Goal: Task Accomplishment & Management: Complete application form

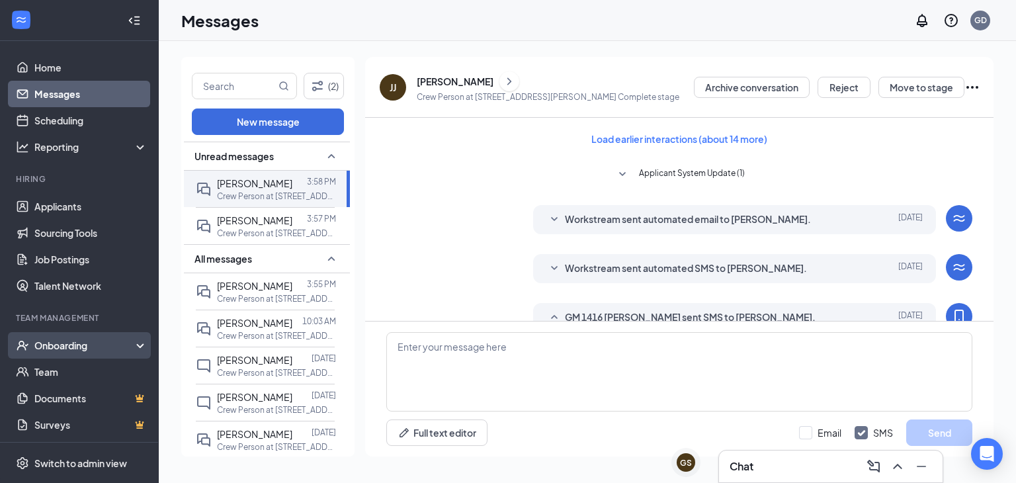
click at [95, 347] on div "Onboarding" at bounding box center [85, 345] width 102 height 13
click at [101, 370] on link "Overview" at bounding box center [90, 372] width 113 height 26
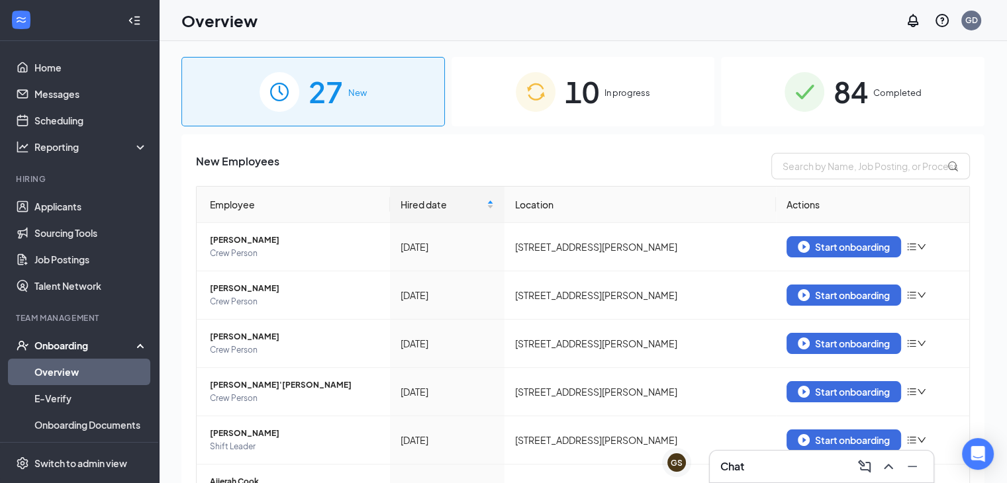
click at [551, 107] on div "10 In progress" at bounding box center [582, 91] width 263 height 69
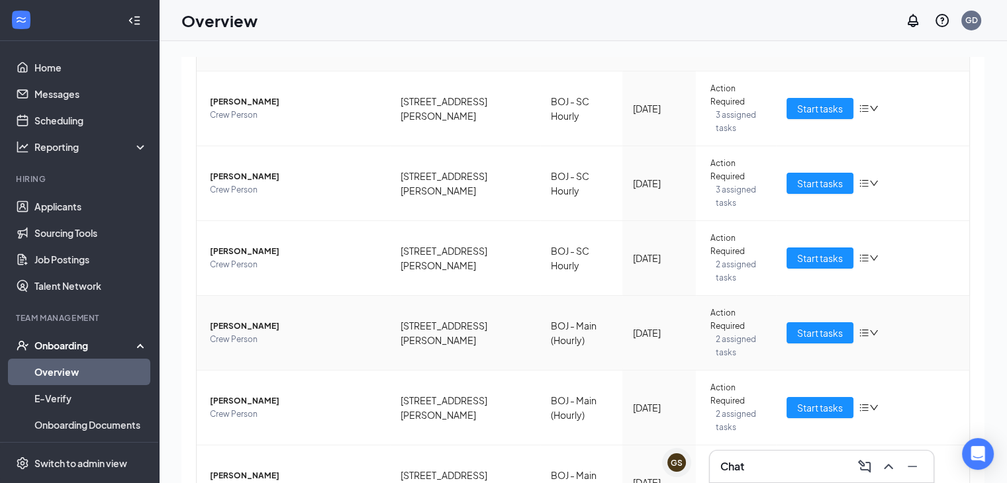
scroll to position [400, 0]
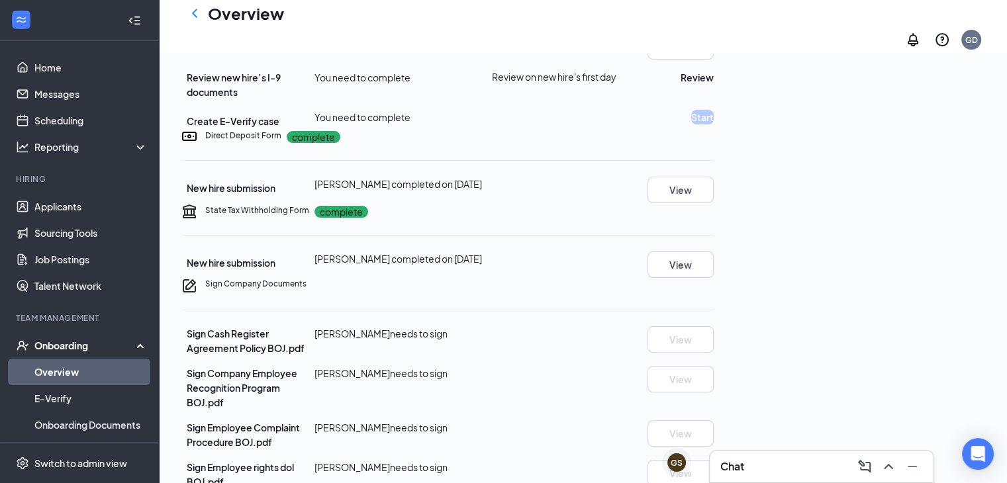
scroll to position [294, 0]
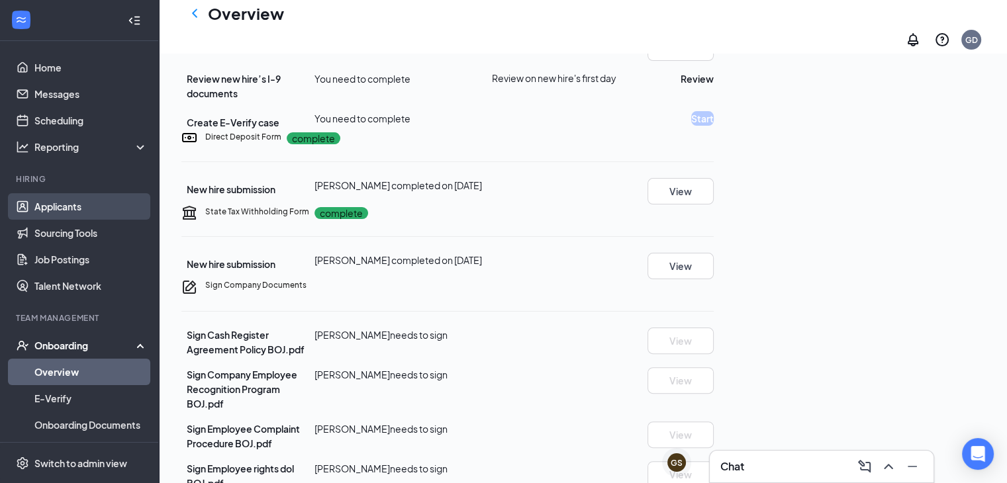
click at [89, 206] on link "Applicants" at bounding box center [90, 206] width 113 height 26
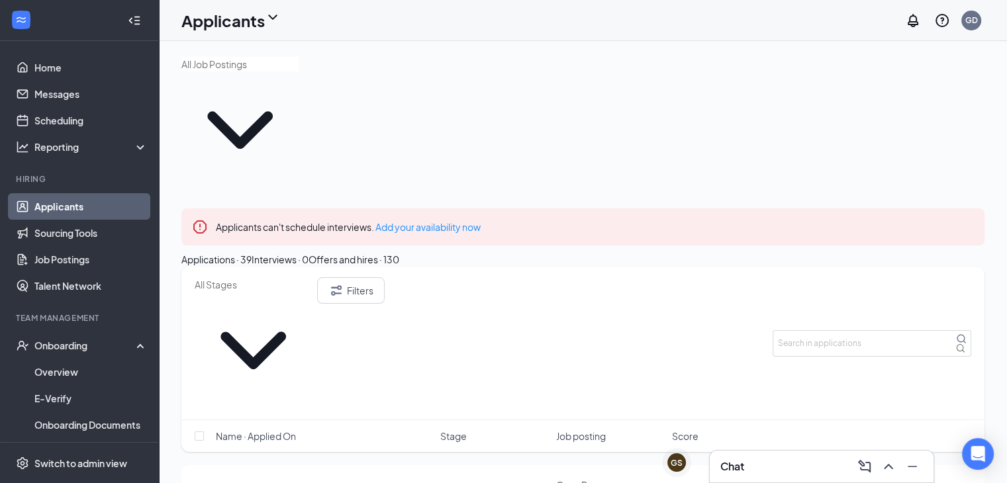
click at [399, 252] on div "Offers and hires · 130" at bounding box center [353, 259] width 91 height 15
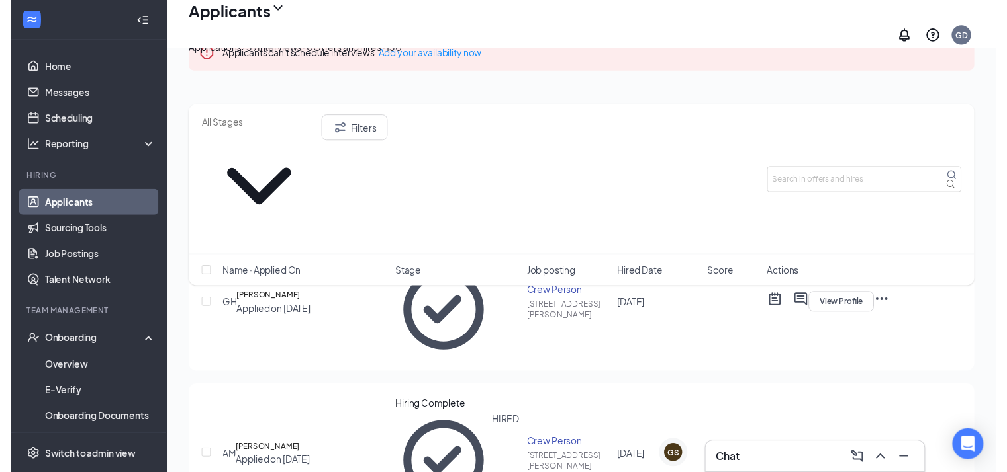
scroll to position [189, 0]
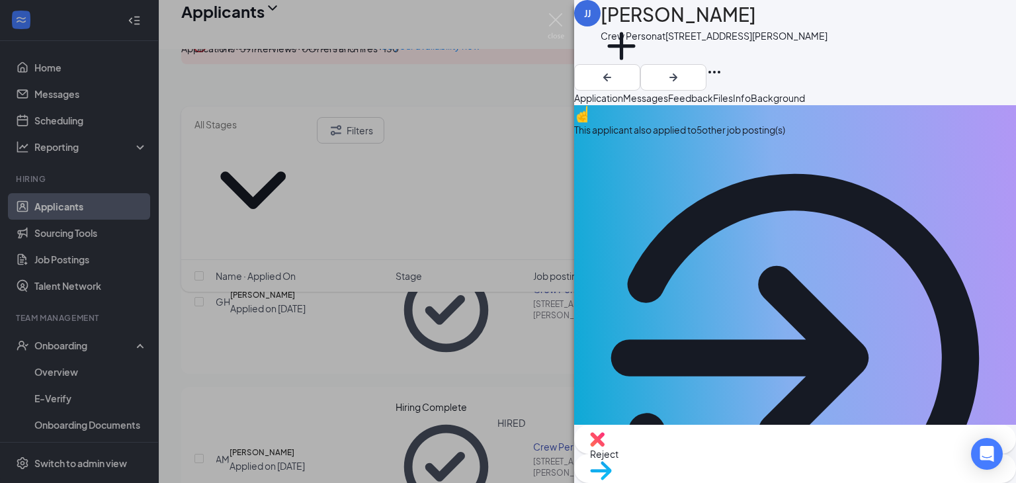
click at [713, 104] on span "Feedback" at bounding box center [690, 98] width 45 height 12
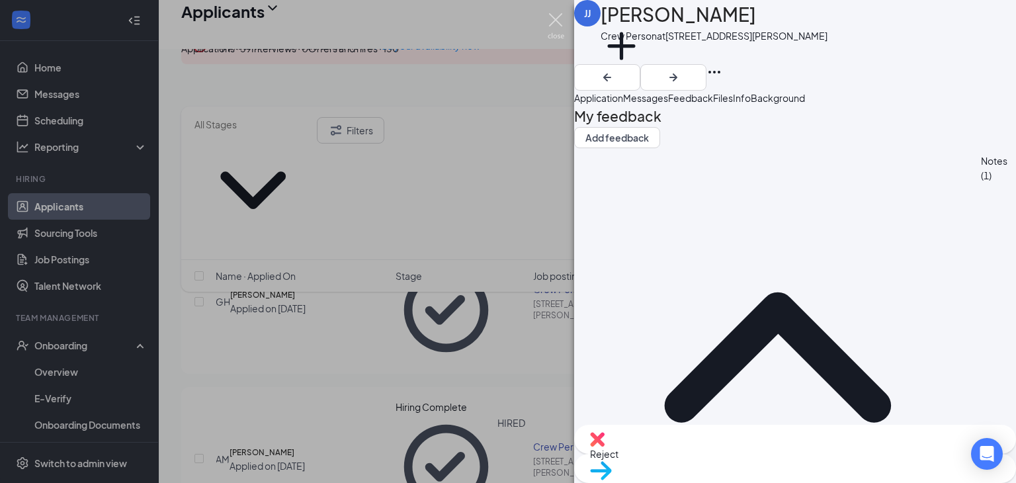
click at [559, 17] on img at bounding box center [556, 26] width 17 height 26
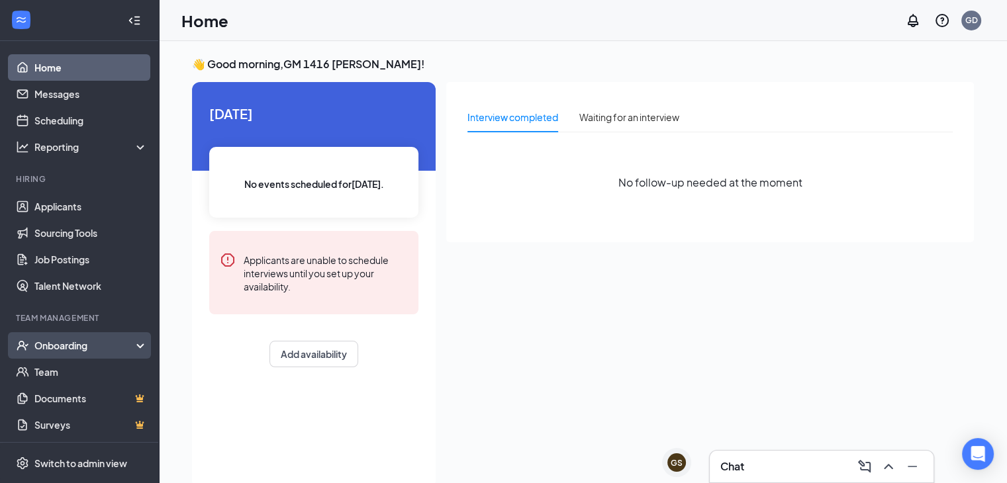
click at [87, 350] on div "Onboarding" at bounding box center [85, 345] width 102 height 13
click at [103, 371] on link "Overview" at bounding box center [90, 372] width 113 height 26
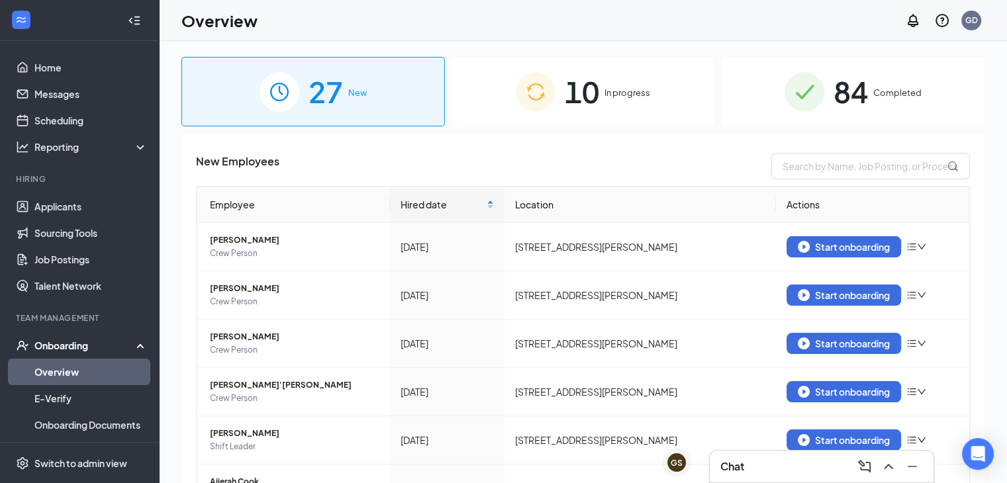
click at [615, 85] on div "10 In progress" at bounding box center [582, 91] width 263 height 69
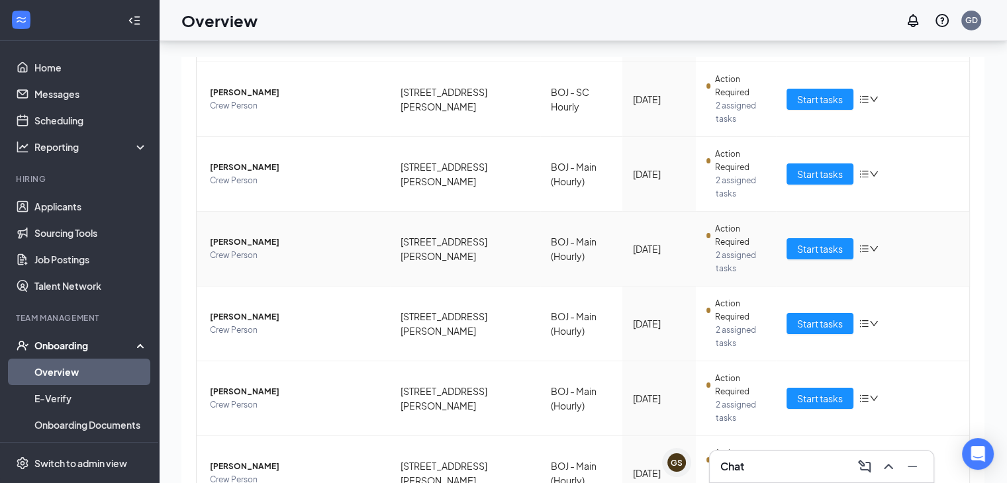
scroll to position [60, 0]
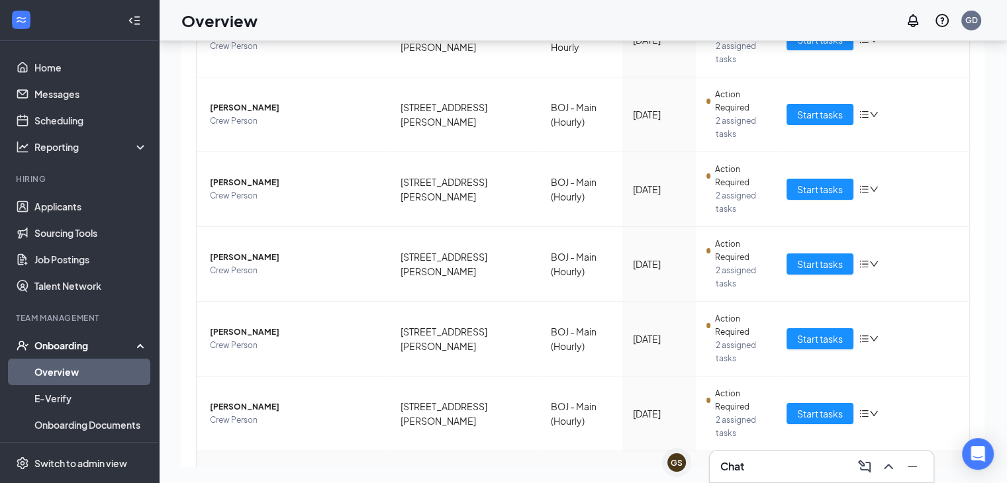
click at [807, 481] on span "Start tasks" at bounding box center [820, 488] width 46 height 15
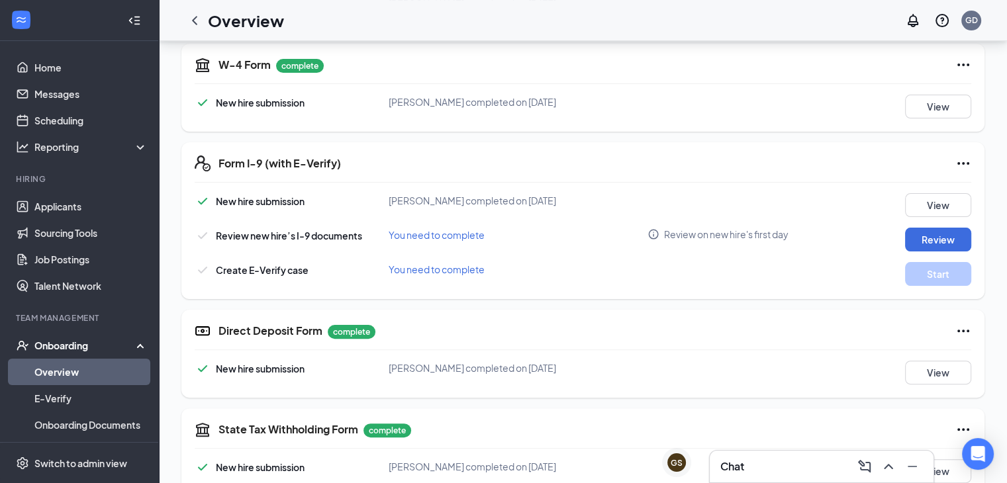
scroll to position [301, 0]
click at [929, 249] on button "Review" at bounding box center [938, 240] width 66 height 24
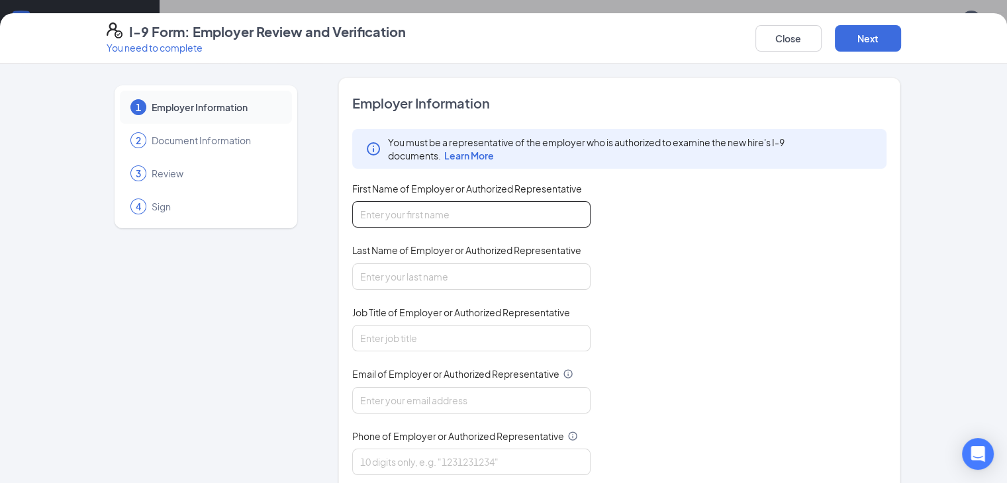
click at [386, 224] on input "First Name of Employer or Authorized Representative" at bounding box center [471, 214] width 238 height 26
type input "[PERSON_NAME]"
click at [359, 279] on input "Last Name of Employer or Authorized Representative" at bounding box center [471, 276] width 238 height 26
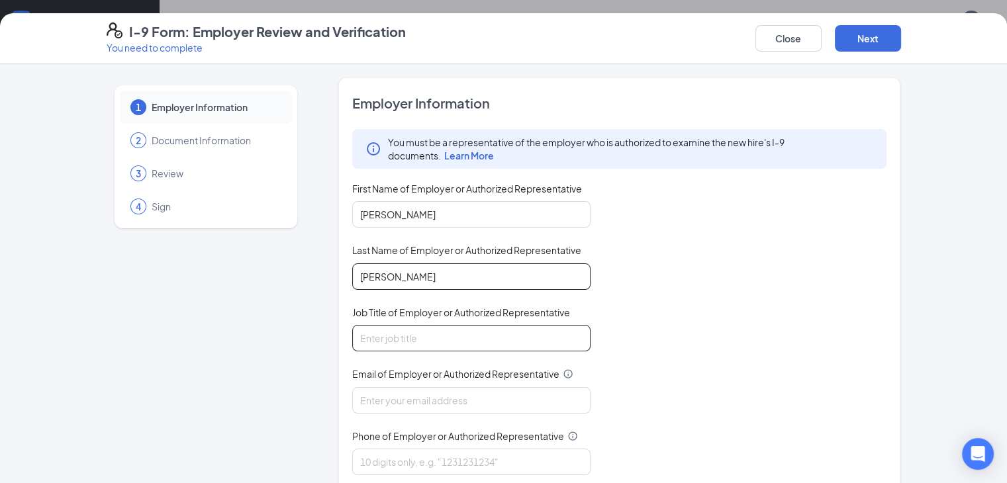
type input "[PERSON_NAME]"
click at [361, 342] on input "Job Title of Employer or Authorized Representative" at bounding box center [471, 338] width 238 height 26
type input "General Manager"
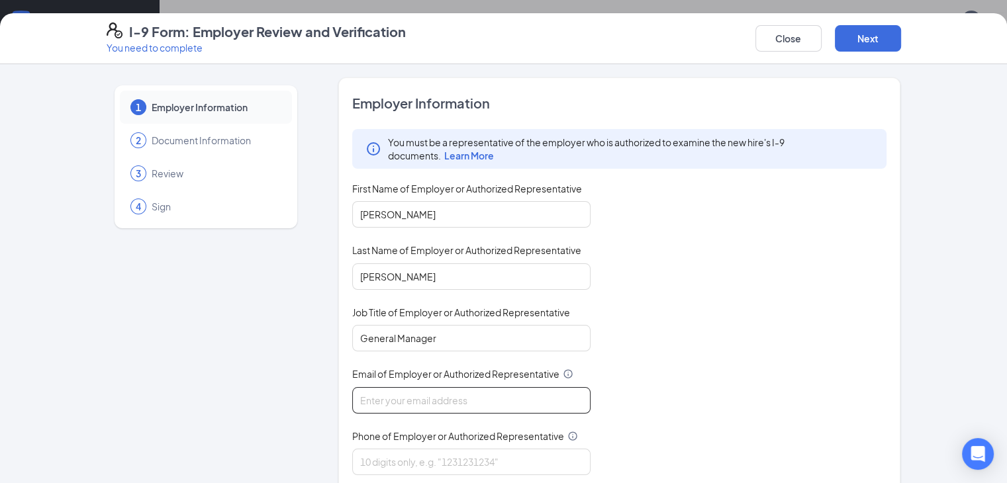
click at [359, 394] on input "Email of Employer or Authorized Representative" at bounding box center [471, 400] width 238 height 26
type input "[EMAIL_ADDRESS][DOMAIN_NAME]"
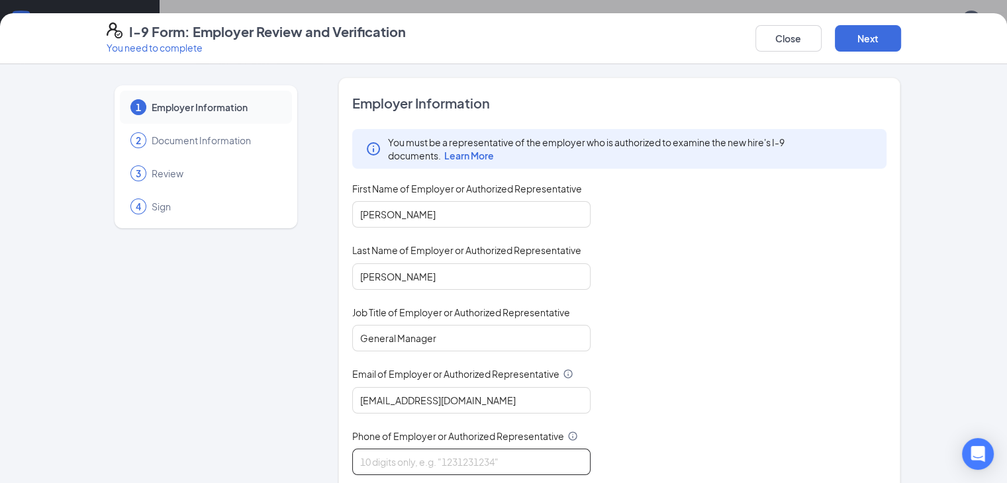
click at [352, 463] on input "Phone of Employer or Authorized Representative" at bounding box center [471, 462] width 238 height 26
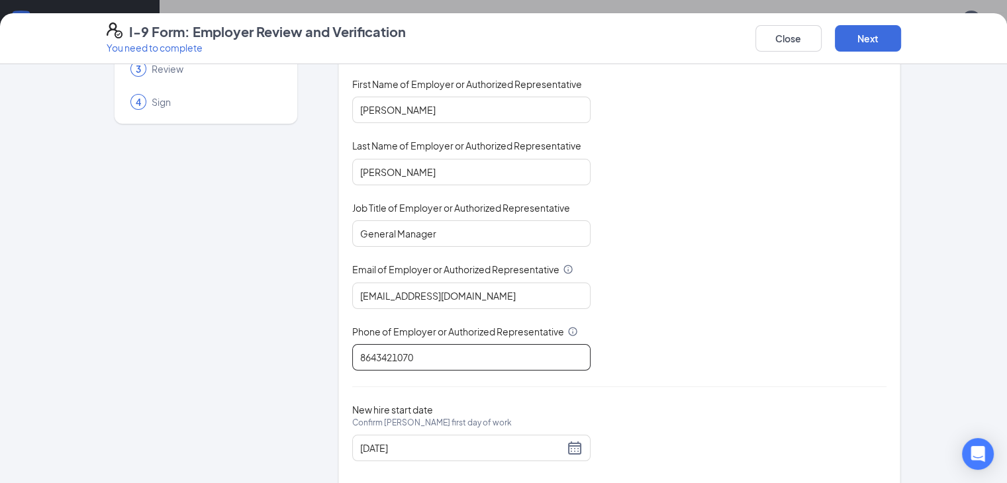
scroll to position [125, 0]
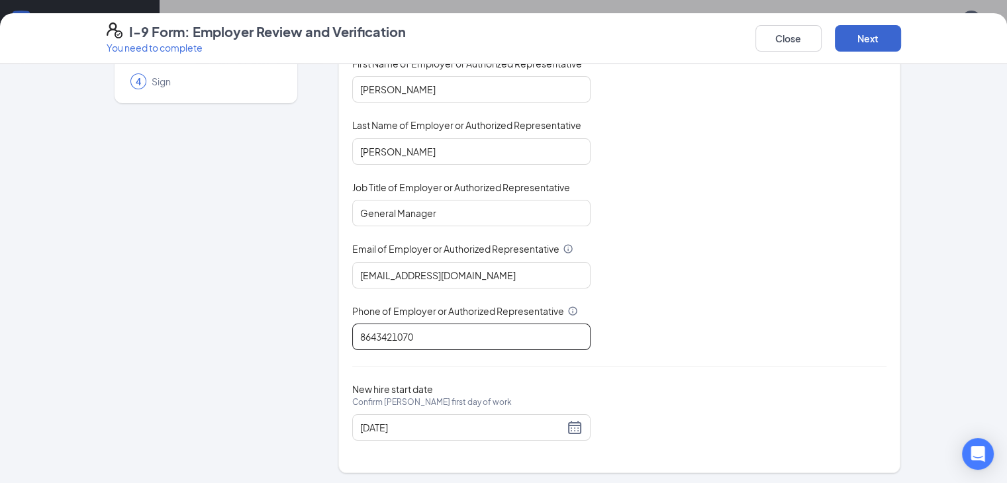
type input "8643421070"
click at [901, 40] on button "Next" at bounding box center [867, 38] width 66 height 26
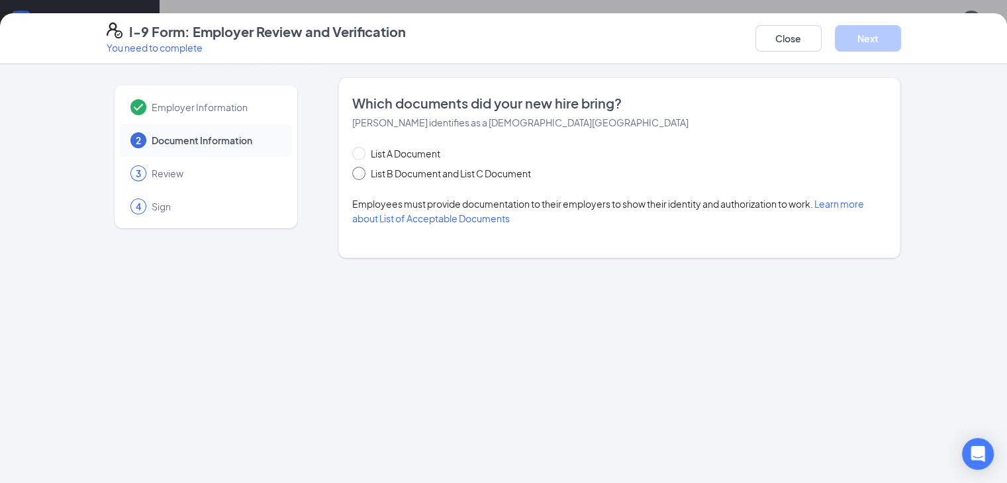
click at [352, 175] on span at bounding box center [358, 173] width 13 height 13
click at [352, 175] on input "List B Document and List C Document" at bounding box center [356, 171] width 9 height 9
radio input "true"
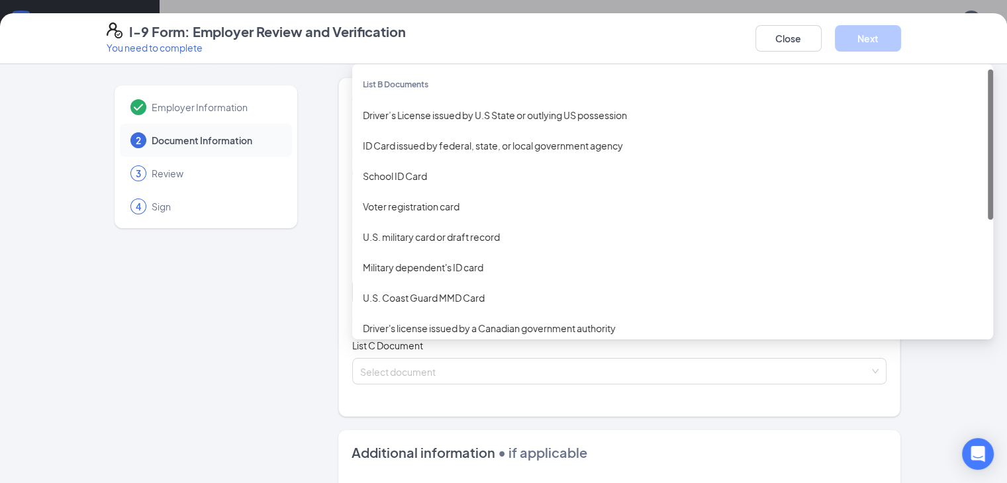
click at [413, 296] on div "Select document List B Documents Driver’s License issued by U.S State or outlyi…" at bounding box center [619, 292] width 535 height 26
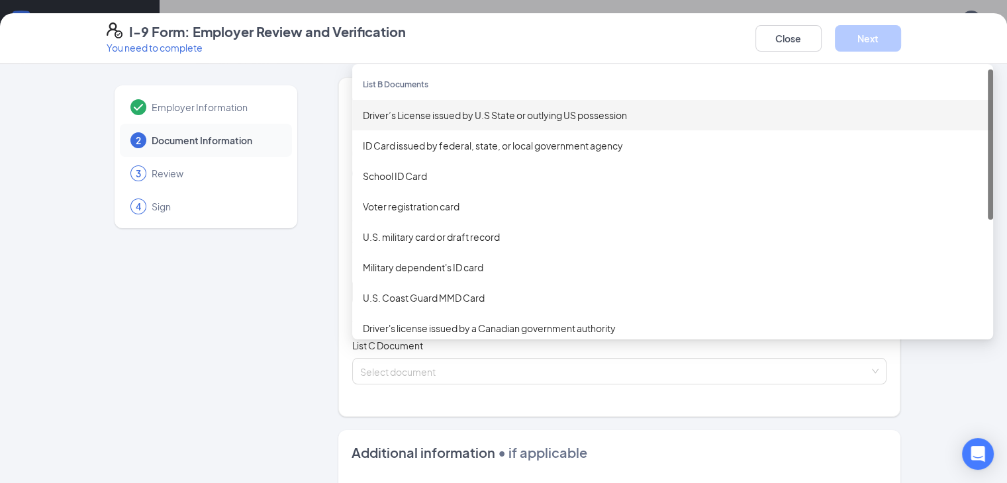
click at [417, 120] on div "Driver’s License issued by U.S State or outlying US possession" at bounding box center [672, 115] width 619 height 15
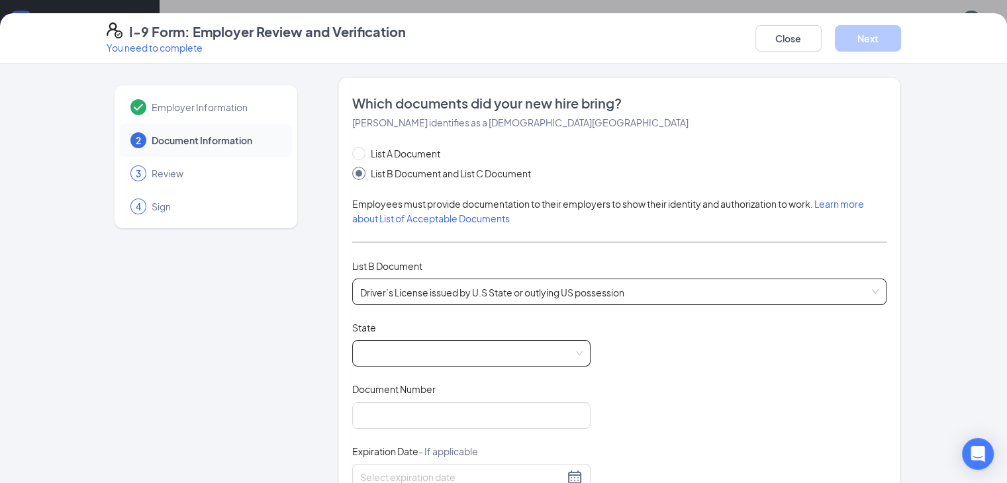
click at [368, 358] on span at bounding box center [471, 353] width 222 height 25
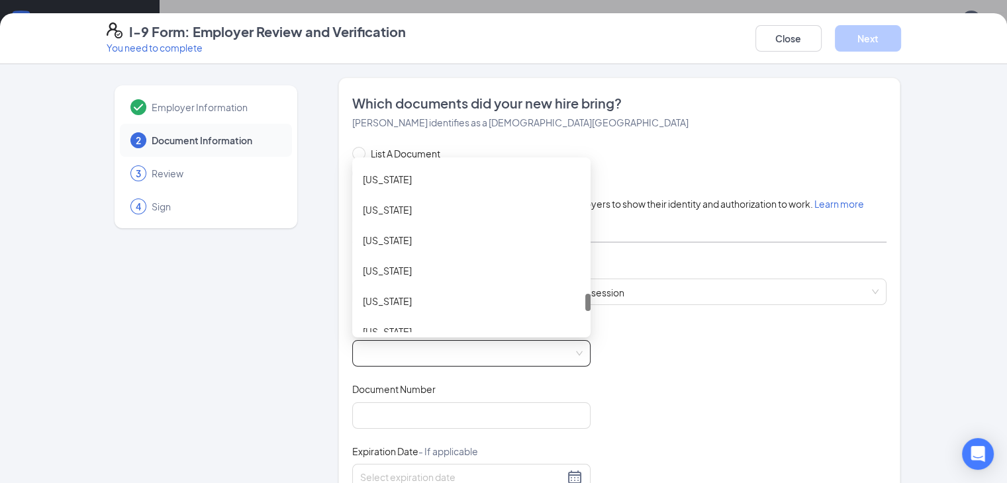
scroll to position [1268, 0]
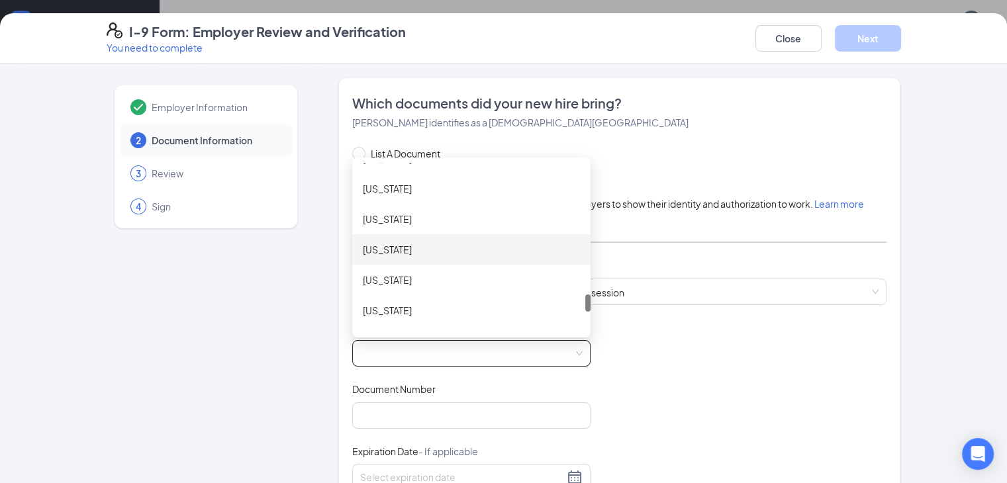
click at [396, 252] on div "[US_STATE]" at bounding box center [471, 249] width 217 height 15
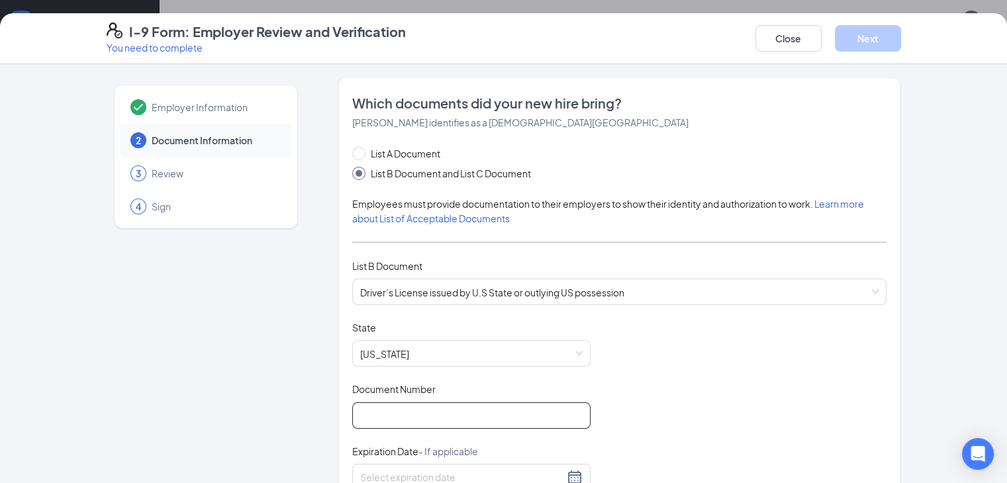
click at [379, 418] on input "Document Number" at bounding box center [471, 415] width 238 height 26
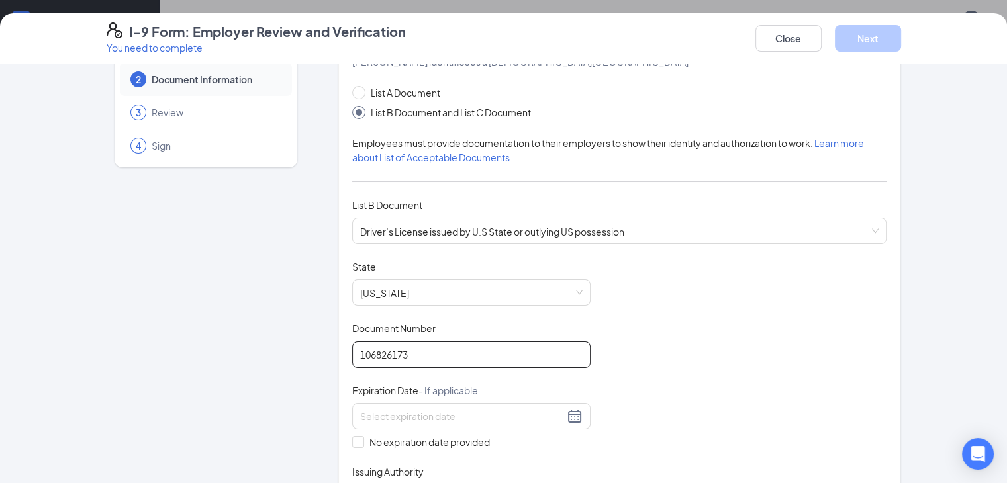
scroll to position [64, 0]
type input "106826173"
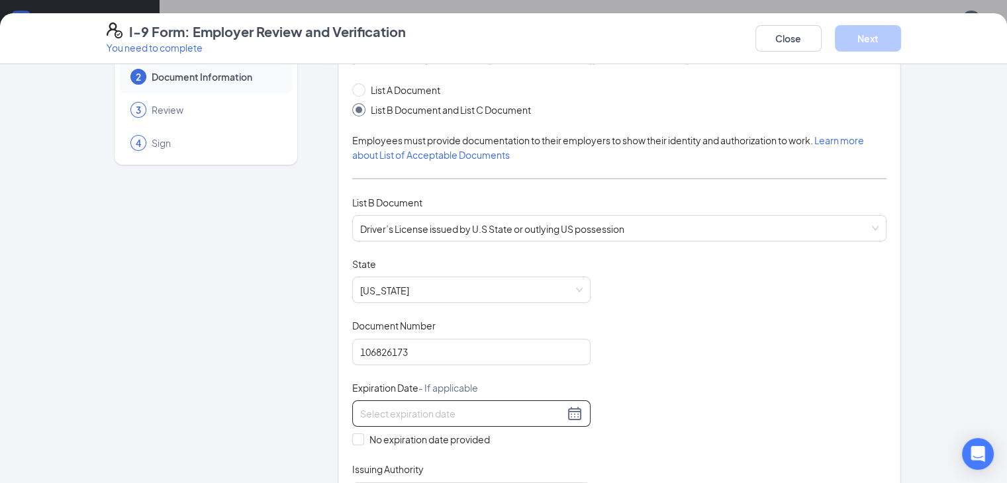
click at [539, 408] on div at bounding box center [471, 414] width 222 height 16
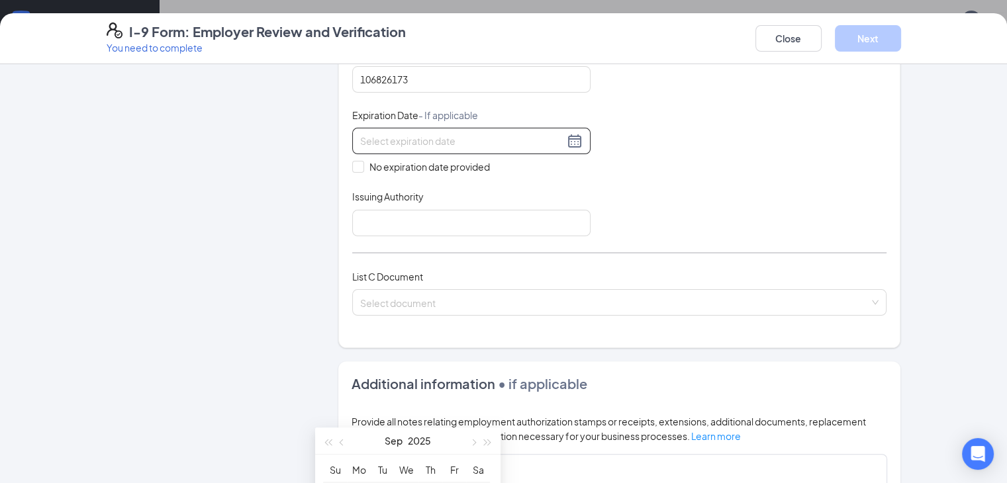
scroll to position [341, 0]
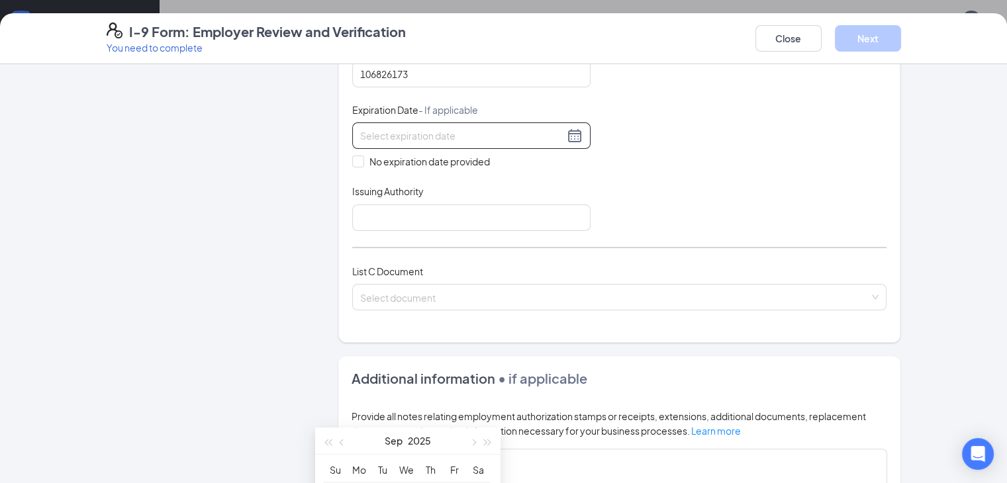
click at [490, 139] on input at bounding box center [462, 135] width 204 height 15
click at [541, 131] on div at bounding box center [471, 136] width 222 height 16
click at [619, 183] on div "Document Title Driver’s License issued by U.S State or outlying US possession S…" at bounding box center [619, 104] width 535 height 251
click at [545, 130] on div at bounding box center [471, 136] width 222 height 16
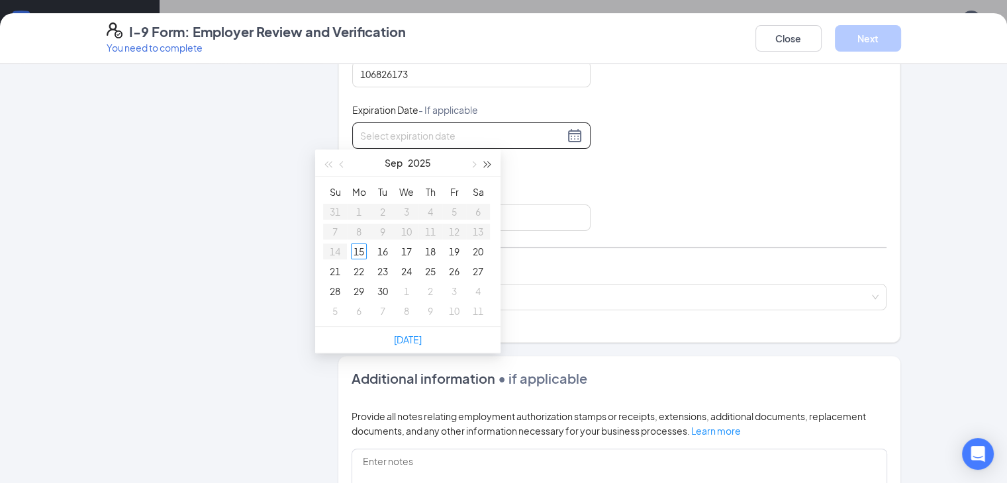
click at [490, 163] on span "button" at bounding box center [487, 164] width 7 height 7
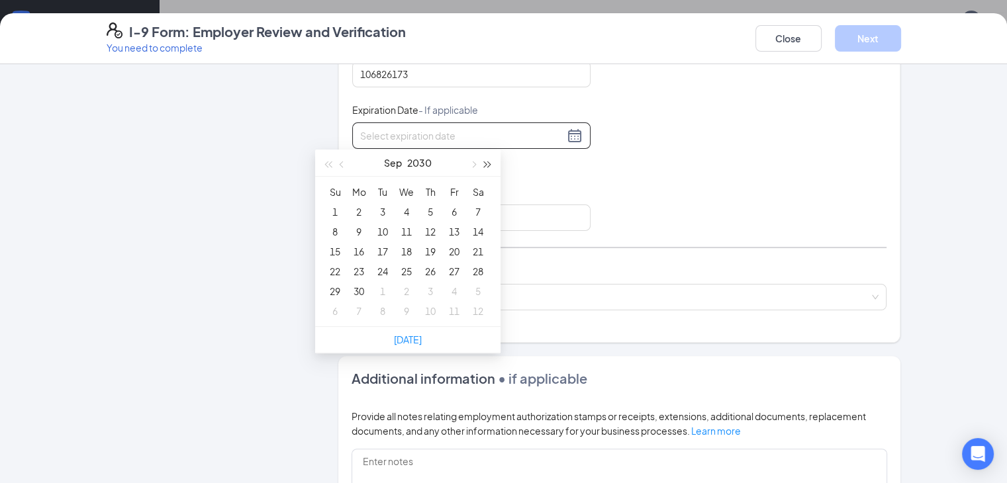
click at [490, 163] on span "button" at bounding box center [487, 164] width 7 height 7
click at [341, 165] on span "button" at bounding box center [342, 164] width 7 height 7
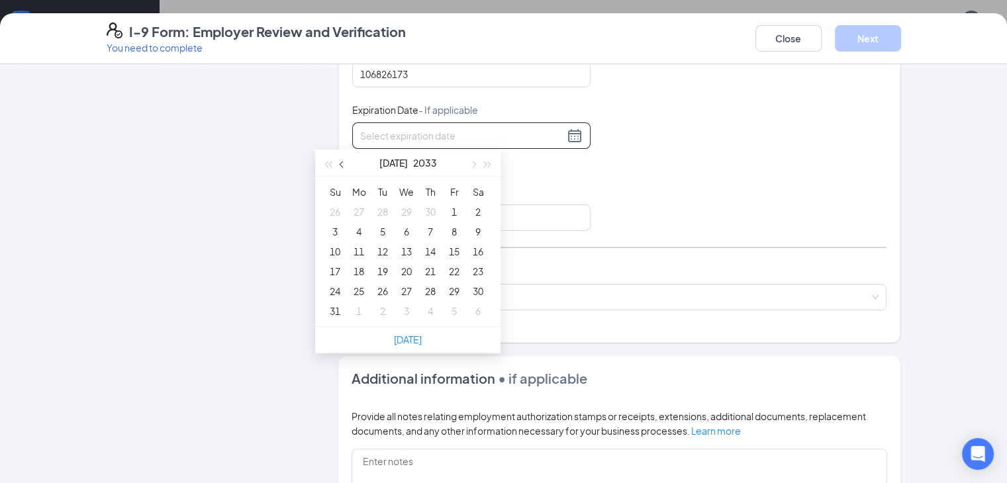
click at [341, 165] on span "button" at bounding box center [342, 164] width 7 height 7
click at [339, 165] on button "button" at bounding box center [342, 163] width 15 height 26
type input "[DATE]"
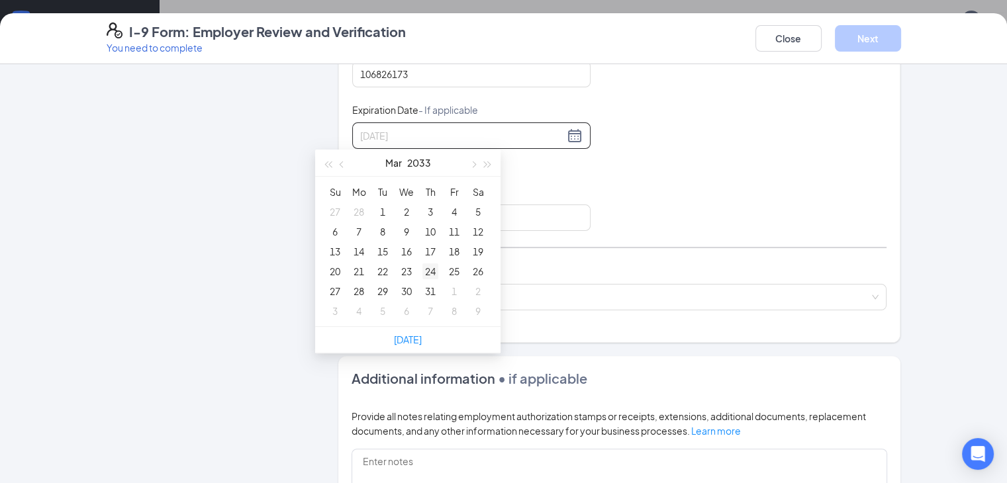
click at [427, 271] on div "24" at bounding box center [430, 271] width 16 height 16
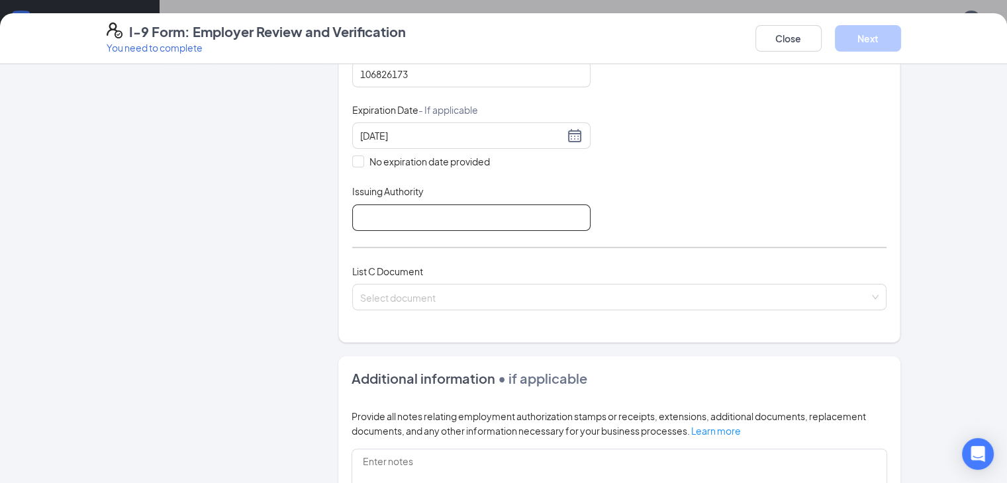
click at [369, 218] on input "Issuing Authority" at bounding box center [471, 217] width 238 height 26
type input "[US_STATE]"
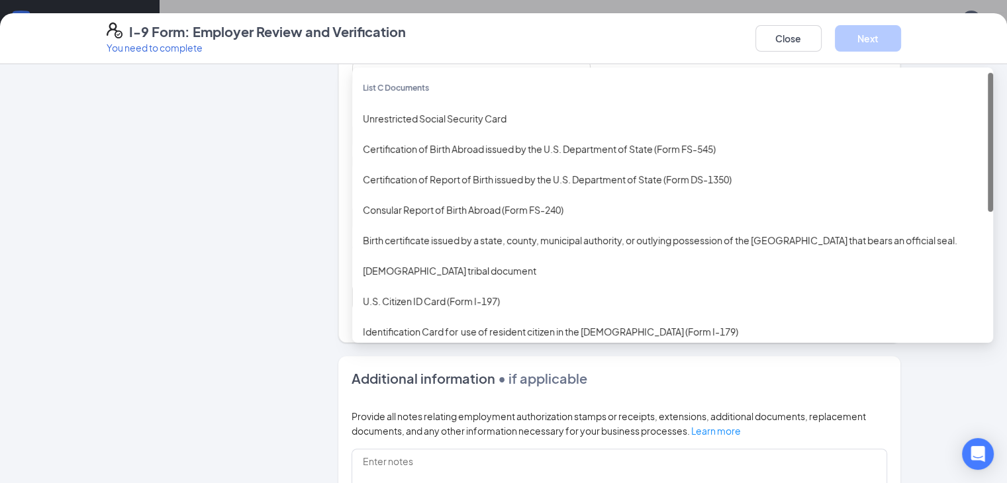
click at [401, 294] on div "Select document List C Documents Unrestricted Social Security Card Certificatio…" at bounding box center [619, 297] width 535 height 26
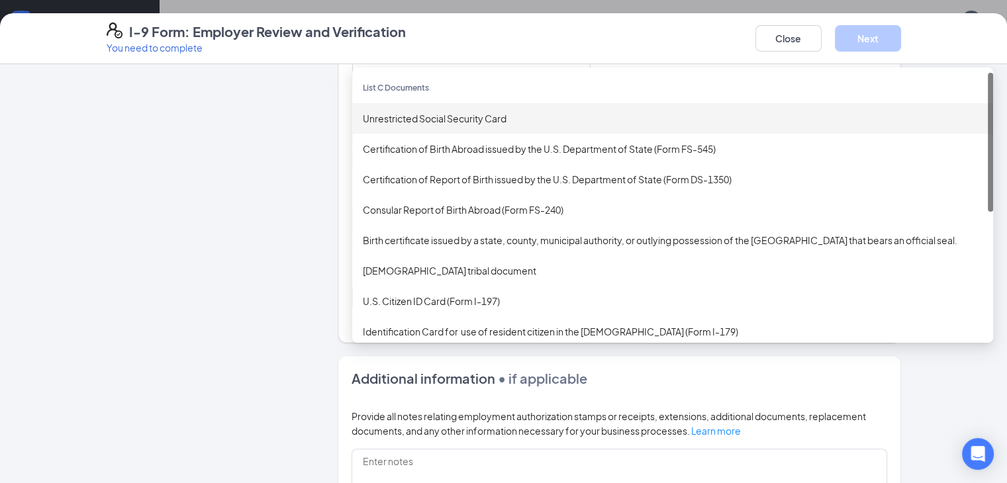
click at [410, 122] on div "Unrestricted Social Security Card" at bounding box center [672, 118] width 619 height 15
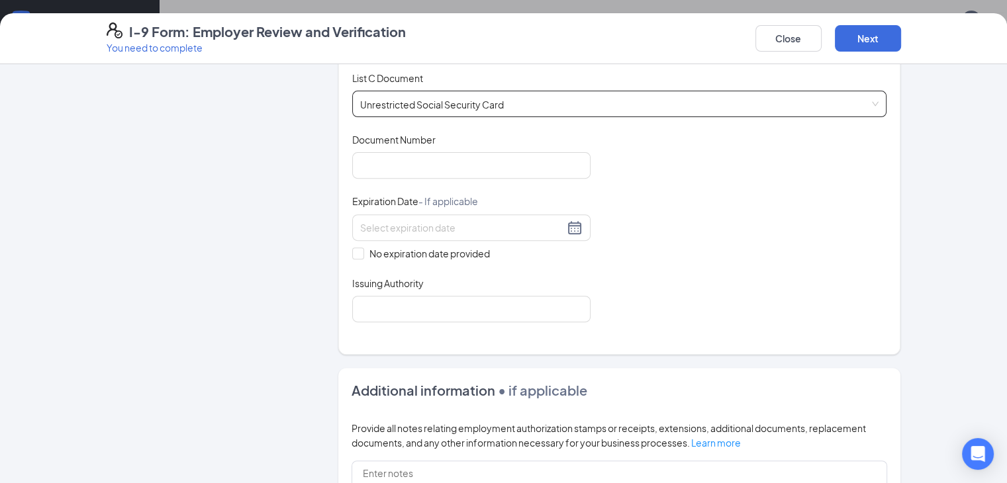
scroll to position [537, 0]
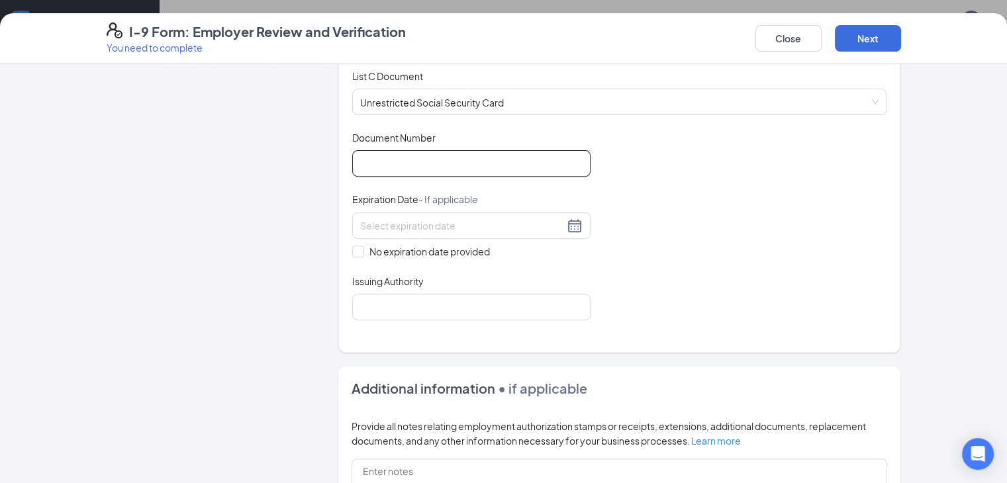
click at [401, 157] on input "Document Number" at bounding box center [471, 163] width 238 height 26
type input "658249543"
click at [405, 294] on input "Issuing Authority" at bounding box center [471, 307] width 238 height 26
type input "[US_STATE]"
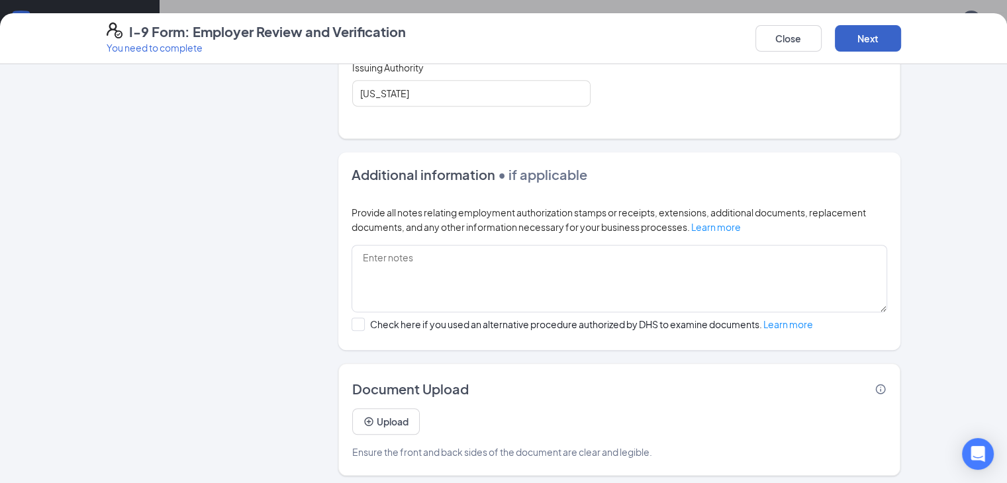
click at [901, 37] on button "Next" at bounding box center [867, 38] width 66 height 26
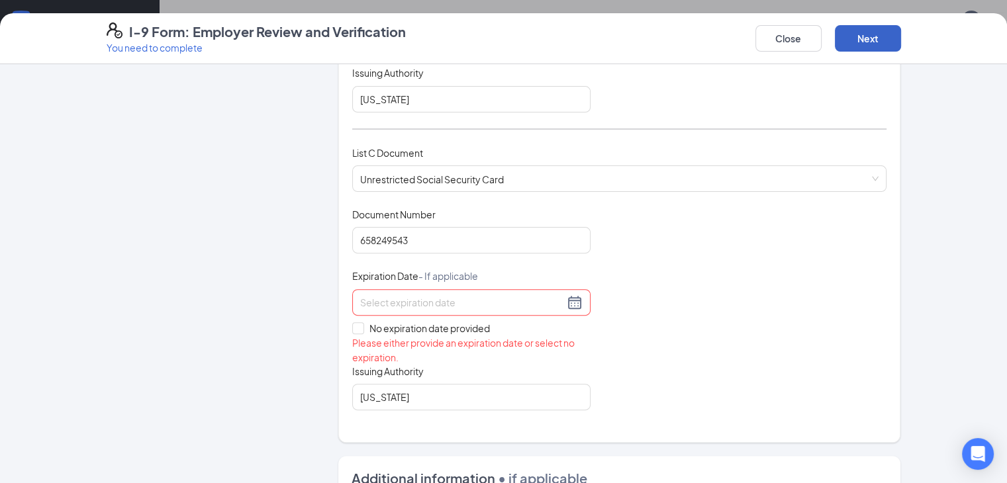
scroll to position [461, 0]
click at [352, 324] on input "No expiration date provided" at bounding box center [356, 326] width 9 height 9
checkbox input "true"
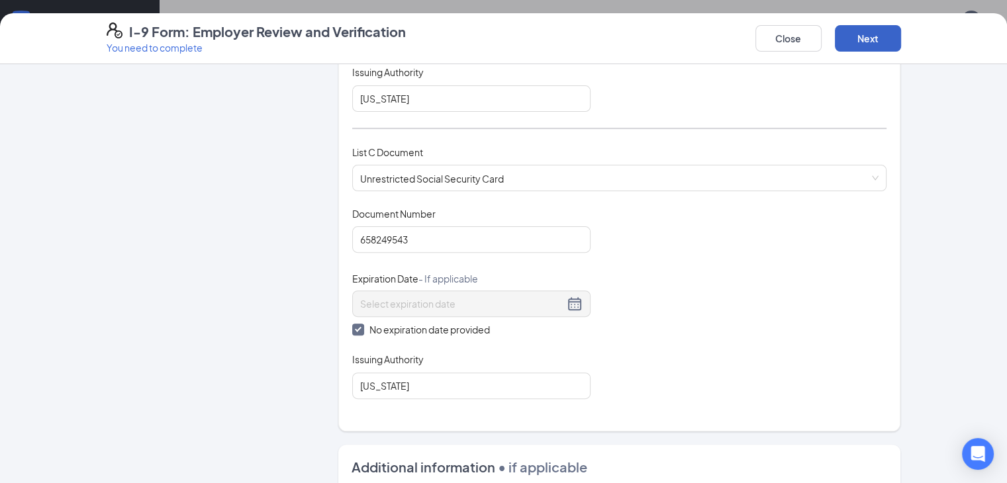
click at [901, 34] on button "Next" at bounding box center [867, 38] width 66 height 26
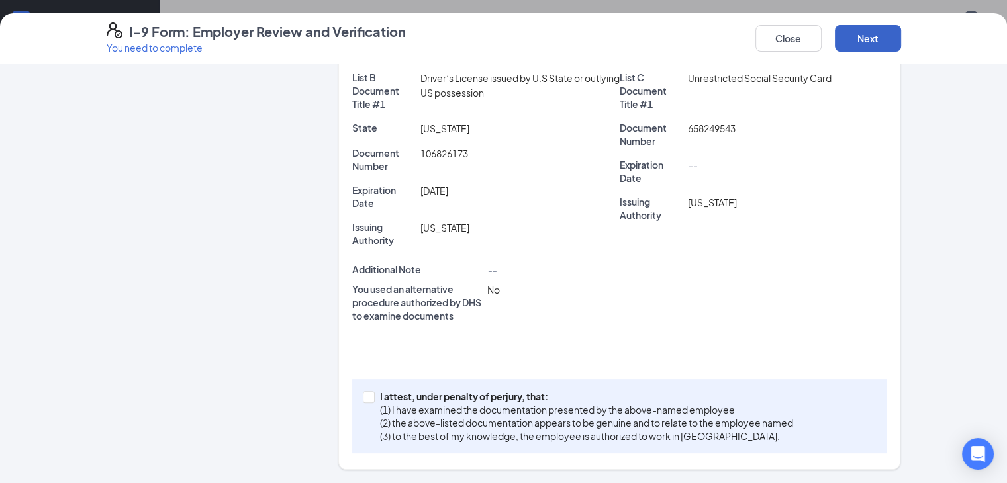
scroll to position [283, 0]
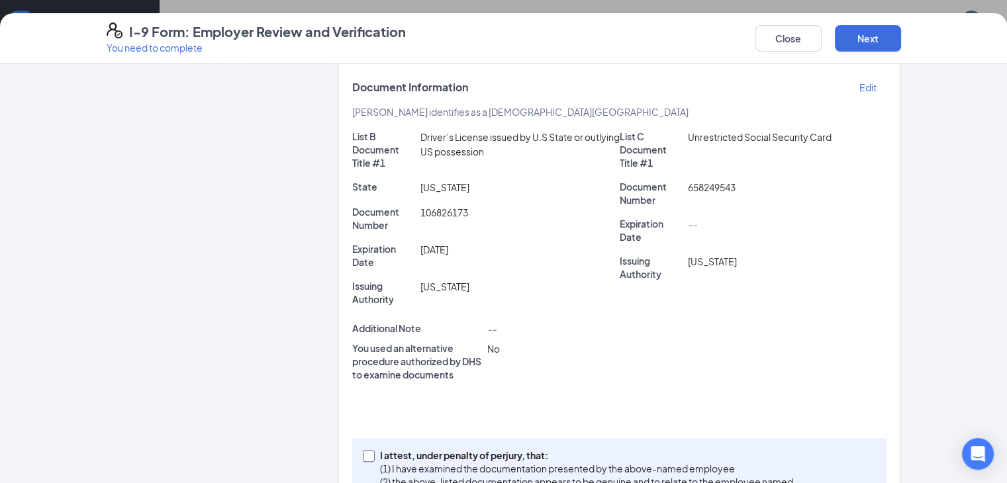
click at [363, 450] on input "I attest, under penalty of [PERSON_NAME], that: (1) I have examined the documen…" at bounding box center [367, 454] width 9 height 9
checkbox input "true"
click at [901, 39] on button "Next" at bounding box center [867, 38] width 66 height 26
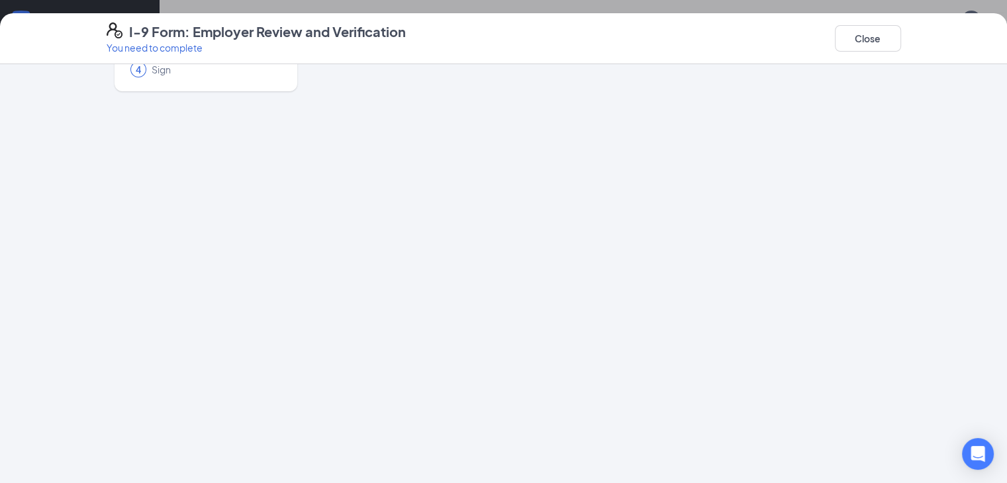
scroll to position [0, 0]
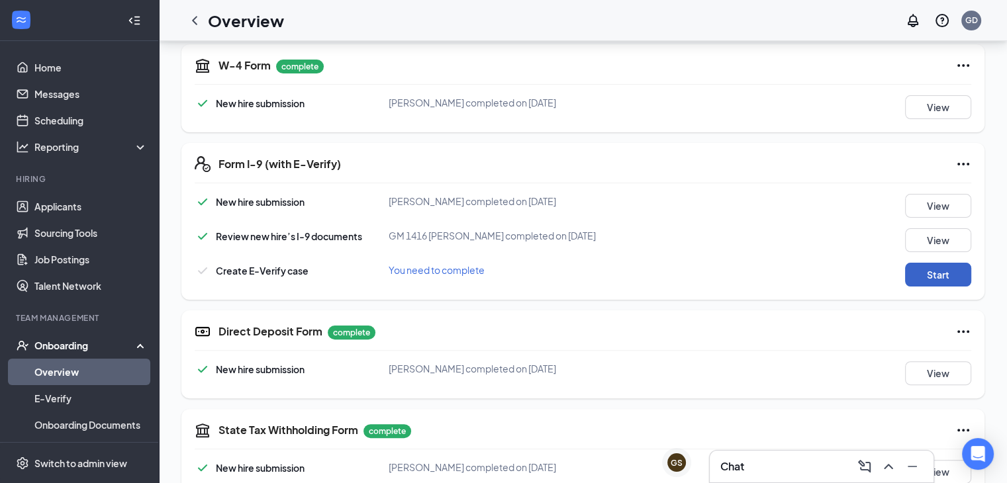
click at [950, 270] on button "Start" at bounding box center [938, 275] width 66 height 24
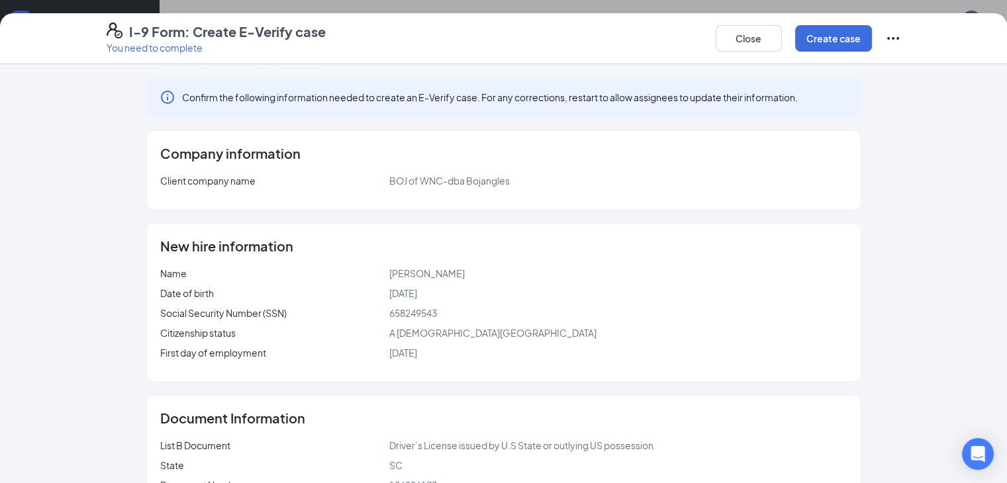
scroll to position [171, 0]
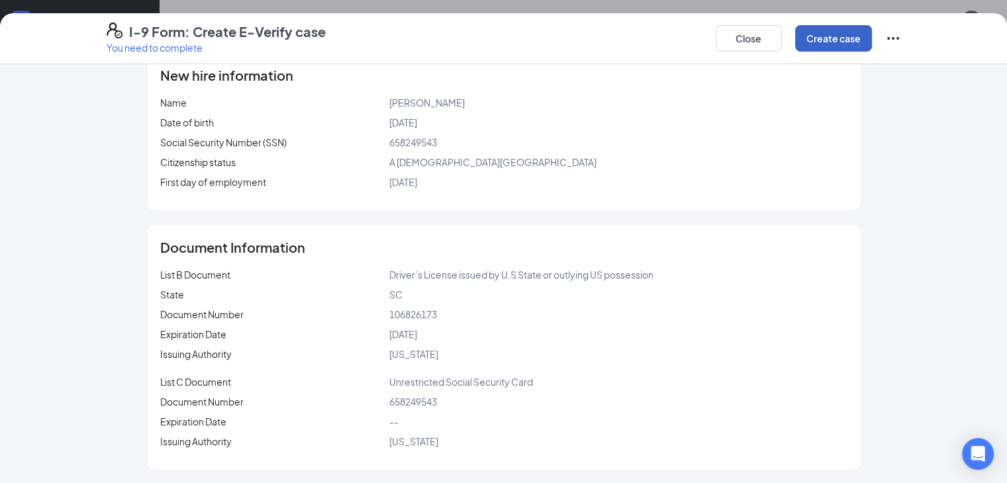
click at [872, 38] on button "Create case" at bounding box center [833, 38] width 77 height 26
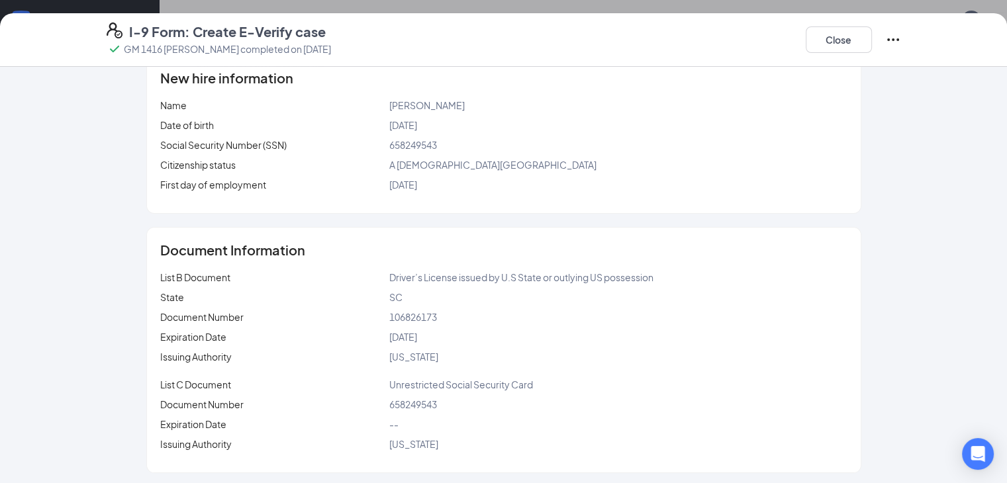
scroll to position [334, 0]
